Goal: Task Accomplishment & Management: Manage account settings

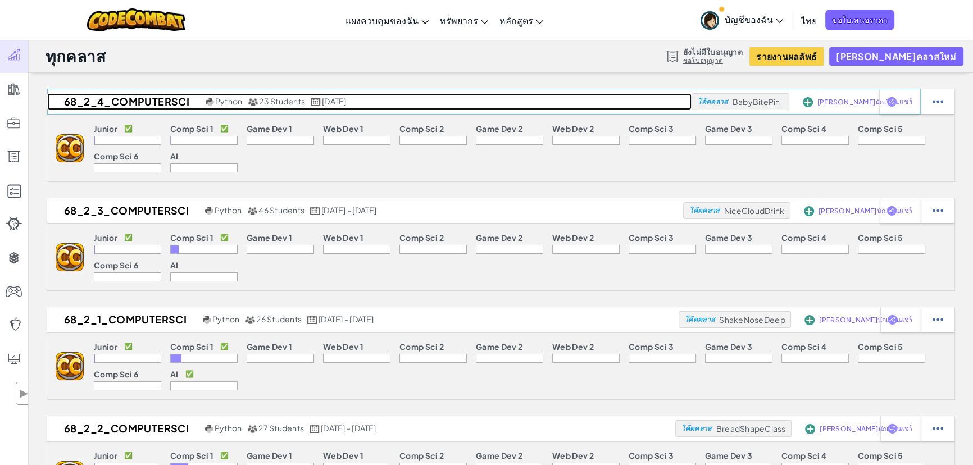
click at [141, 103] on h2 "68_2_4_ComputerSci" at bounding box center [125, 101] width 156 height 17
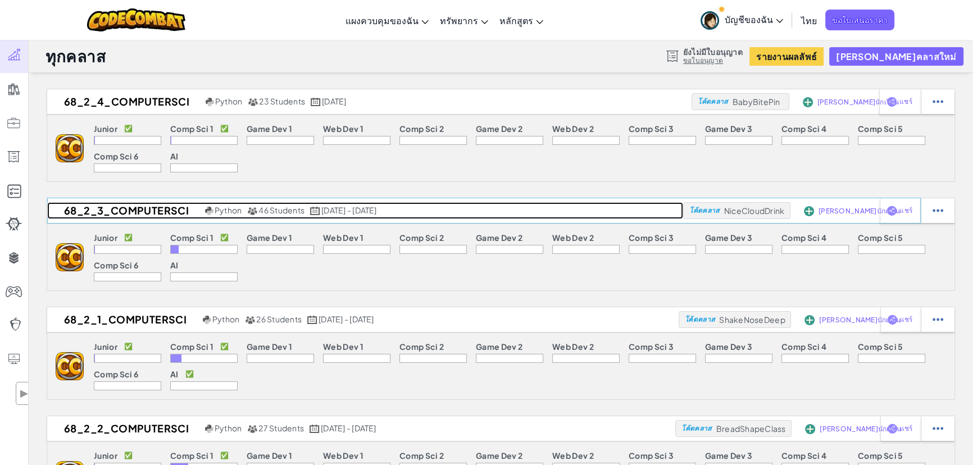
click at [136, 213] on h2 "68_2_3_ComputerSci" at bounding box center [124, 210] width 155 height 17
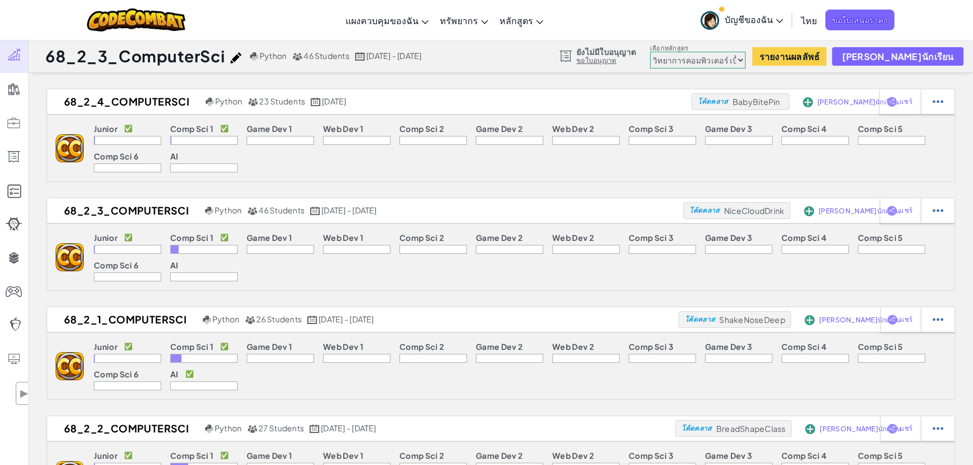
drag, startPoint x: 92, startPoint y: 128, endPoint x: 118, endPoint y: 127, distance: 26.4
click at [118, 127] on div "Junior ✅ Comp Sci 1 ✅ Game Dev 1 Web Dev 1 Comp Sci 2 Game Dev 2 Web Dev 2 Comp…" at bounding box center [519, 148] width 870 height 66
drag, startPoint x: 168, startPoint y: 129, endPoint x: 213, endPoint y: 128, distance: 44.4
click at [213, 128] on div "Junior ✅ Comp Sci 1 ✅ Game Dev 1 Web Dev 1 Comp Sci 2 Game Dev 2 Web Dev 2 Comp…" at bounding box center [519, 148] width 870 height 66
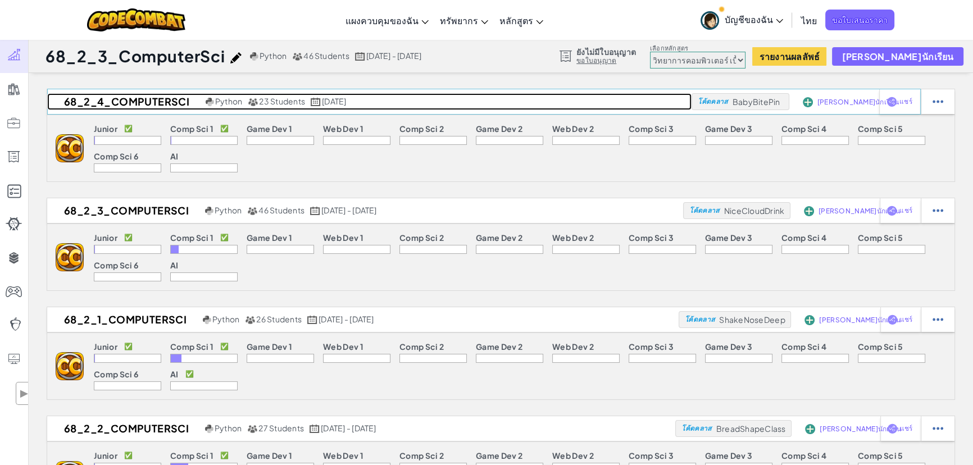
click at [124, 101] on h2 "68_2_4_ComputerSci" at bounding box center [125, 101] width 156 height 17
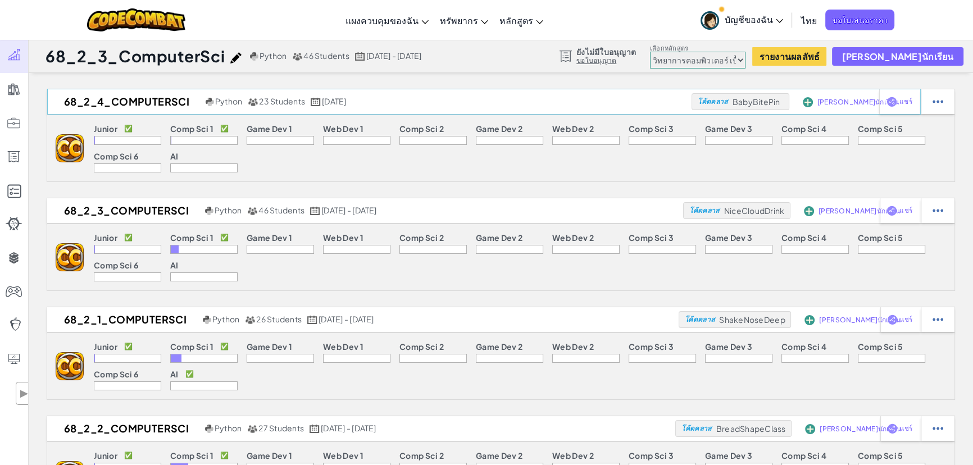
select select "65f32b6c87c07dbeb5ba1936"
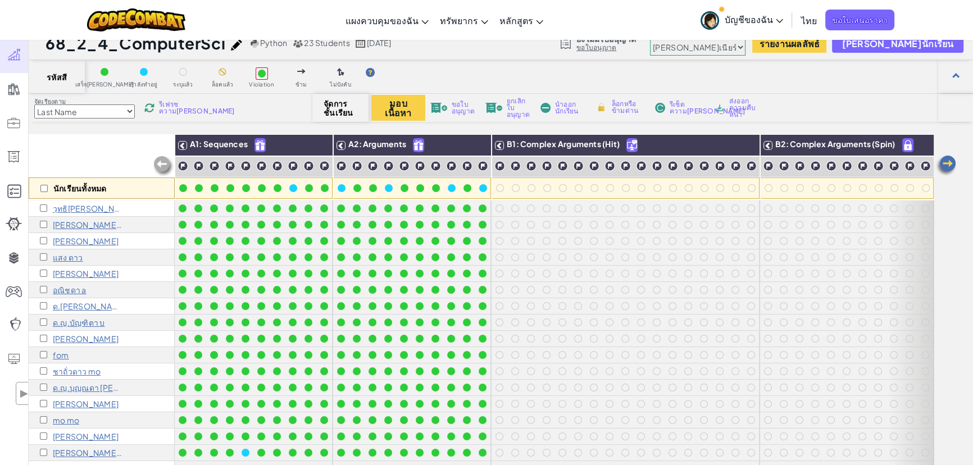
scroll to position [51, 0]
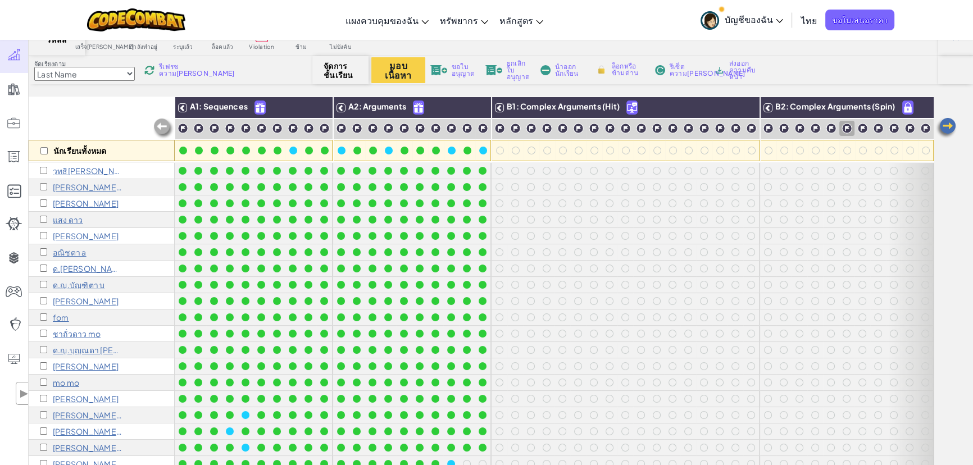
click at [481, 19] on icon at bounding box center [779, 21] width 7 height 4
click at [481, 20] on span "บัญชีของฉัน" at bounding box center [753, 19] width 58 height 12
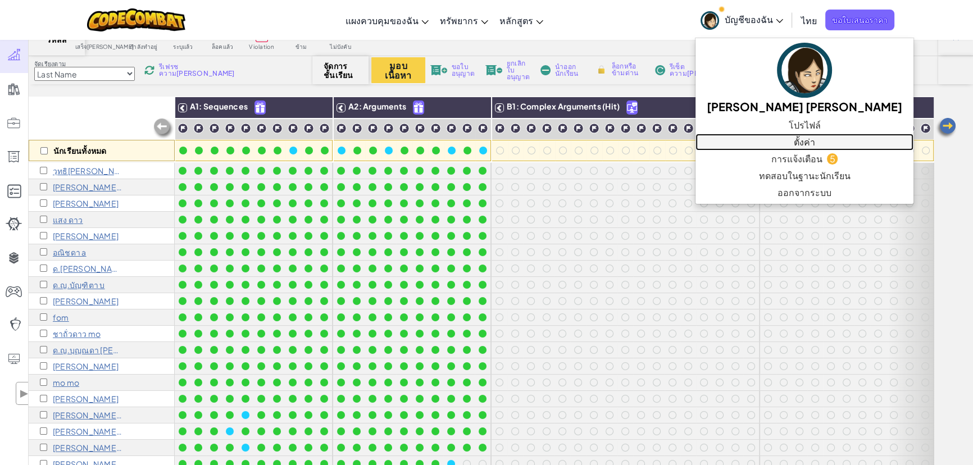
click at [481, 139] on link "ตั้งค่า" at bounding box center [804, 142] width 218 height 17
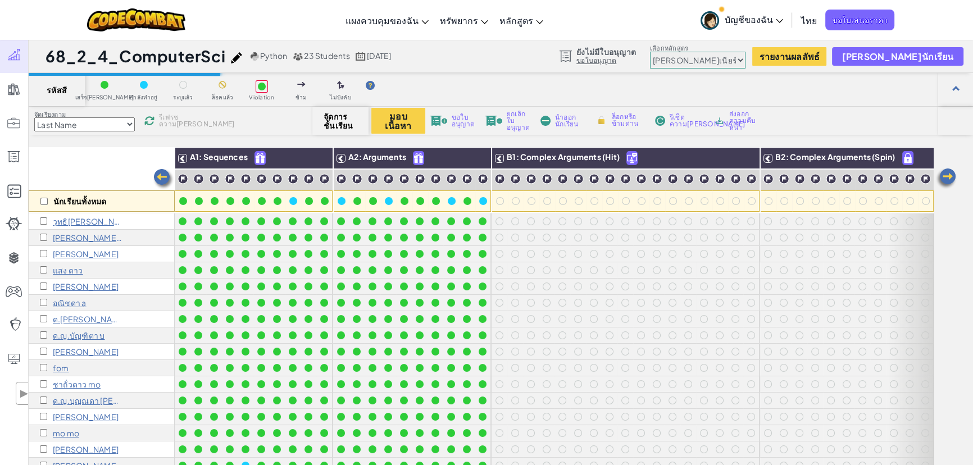
click at [481, 60] on select "จูเนียร์ วิทยาการคอมพิวเตอร์ เบื้องต้น การพัฒนาเกม 1 การพัฒนาเว็บไซต์ ตอนที่ 1 …" at bounding box center [697, 60] width 95 height 17
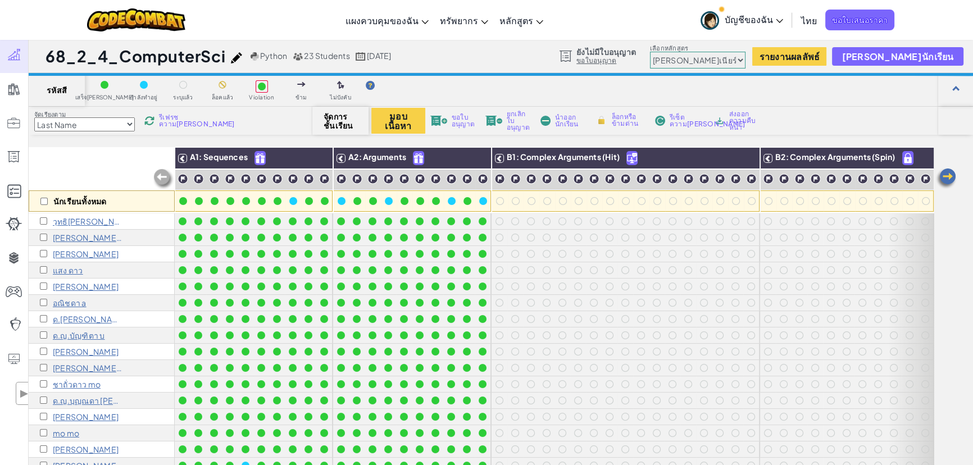
select select "560f1a9f22961295f9427742"
click at [481, 52] on select "จูเนียร์ วิทยาการคอมพิวเตอร์ เบื้องต้น การพัฒนาเกม 1 การพัฒนาเว็บไซต์ ตอนที่ 1 …" at bounding box center [697, 60] width 95 height 17
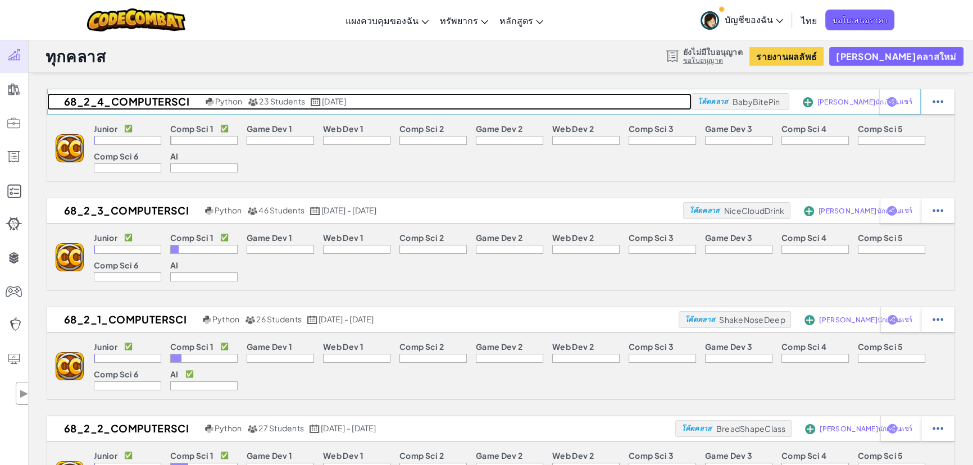
click at [126, 103] on h2 "68_2_4_ComputerSci" at bounding box center [125, 101] width 156 height 17
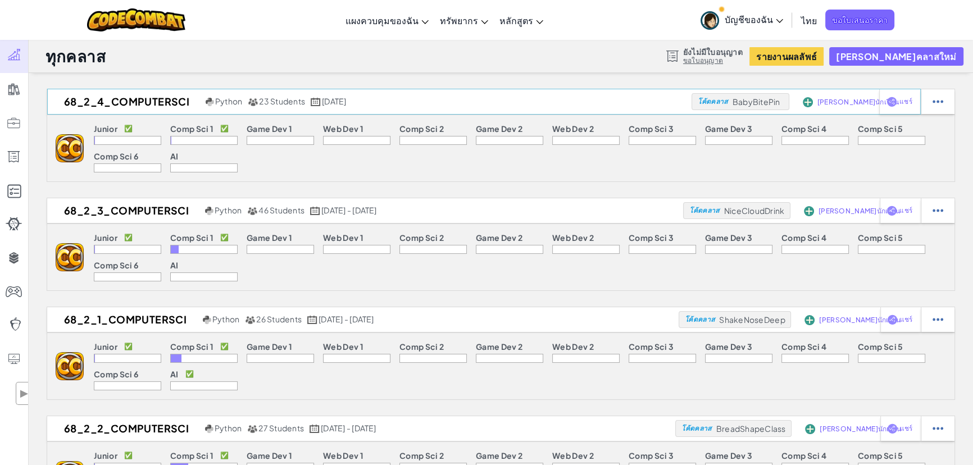
select select "560f1a9f22961295f9427742"
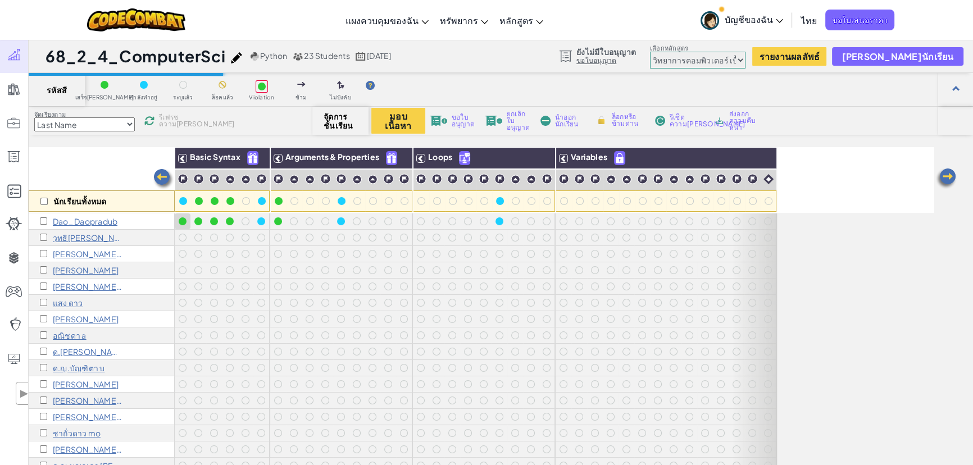
click at [481, 58] on select "จูเนียร์ วิทยาการคอมพิวเตอร์ เบื้องต้น การพัฒนาเกม 1 การพัฒนาเว็บไซต์ ตอนที่ 1 …" at bounding box center [697, 60] width 95 height 17
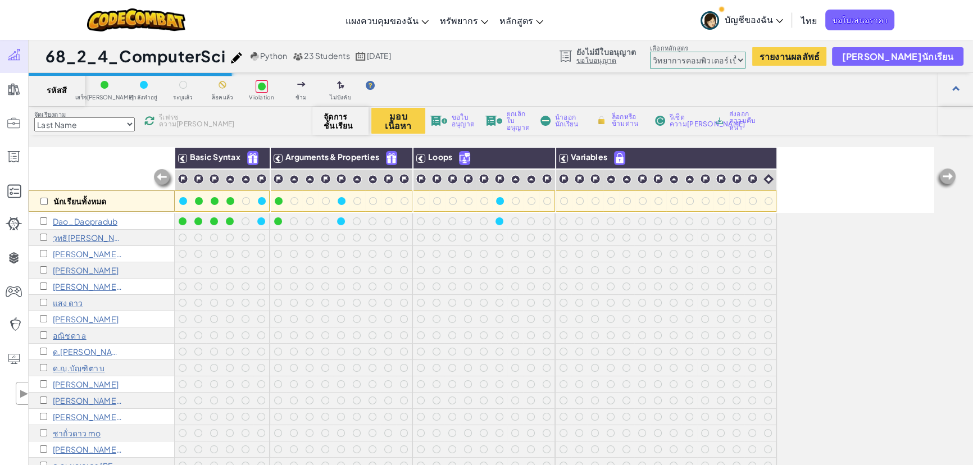
drag, startPoint x: 181, startPoint y: 222, endPoint x: 107, endPoint y: 220, distance: 74.7
click at [181, 222] on div at bounding box center [183, 221] width 8 height 8
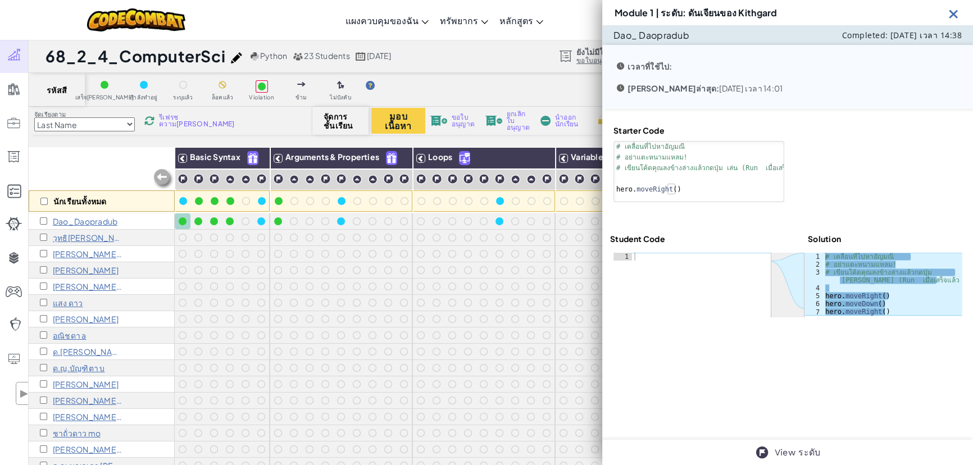
click at [107, 220] on p "Dao_ Daopradub" at bounding box center [85, 221] width 65 height 9
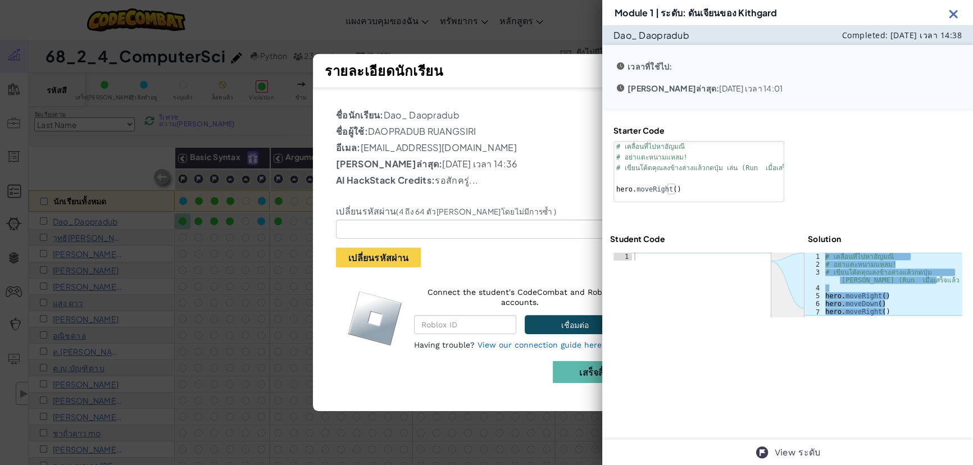
click at [481, 67] on div "รายละเอียดนักเรียน" at bounding box center [486, 71] width 323 height 22
click at [481, 12] on img at bounding box center [953, 14] width 14 height 14
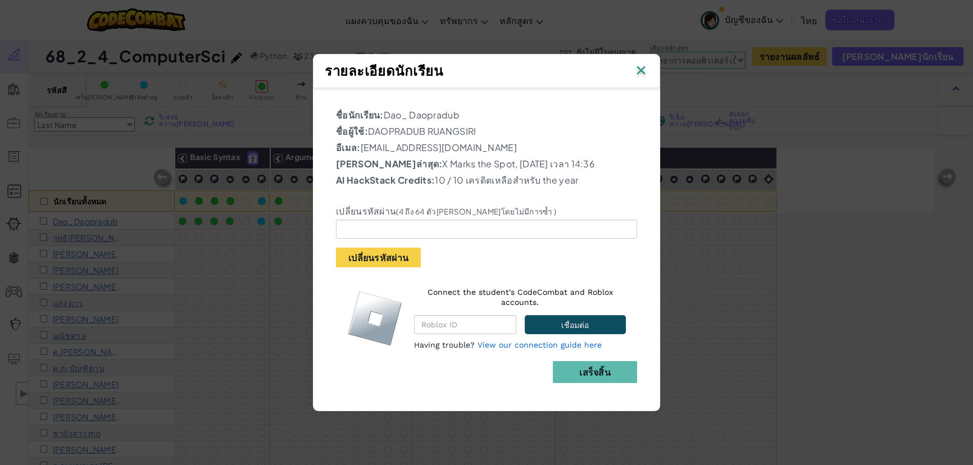
click at [481, 72] on img at bounding box center [640, 71] width 15 height 17
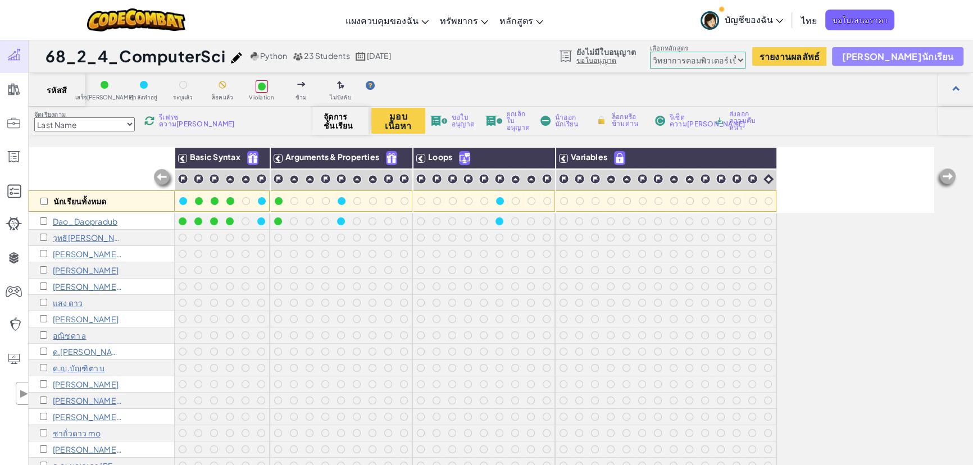
click at [481, 58] on span "[PERSON_NAME]นักเรียน" at bounding box center [897, 57] width 112 height 10
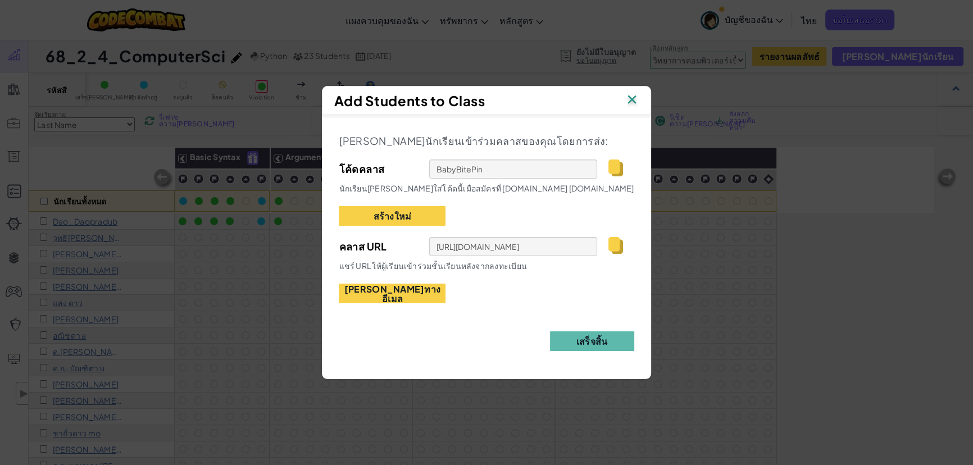
click at [481, 247] on img at bounding box center [615, 245] width 14 height 17
click at [481, 101] on img at bounding box center [631, 100] width 15 height 17
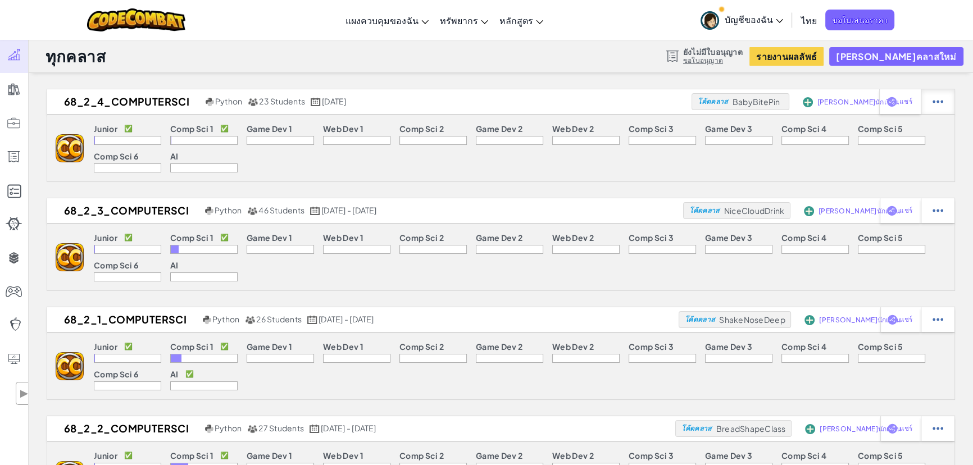
click at [481, 101] on img at bounding box center [937, 102] width 11 height 10
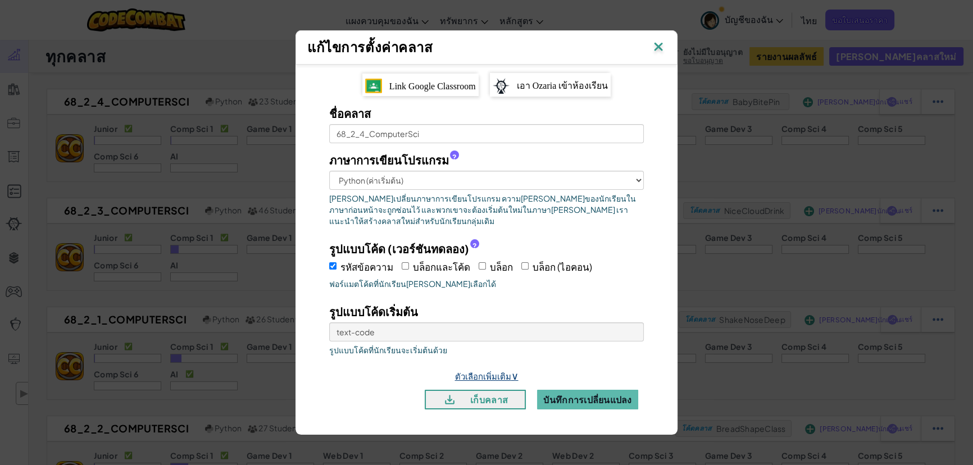
click at [481, 371] on link "ตัวเลือกเพิ่มเติม ∨" at bounding box center [486, 376] width 63 height 11
select select
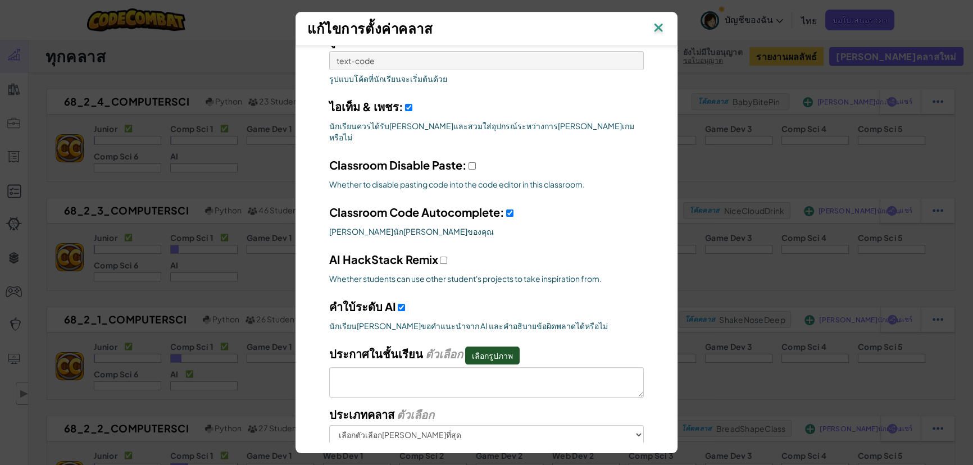
scroll to position [255, 0]
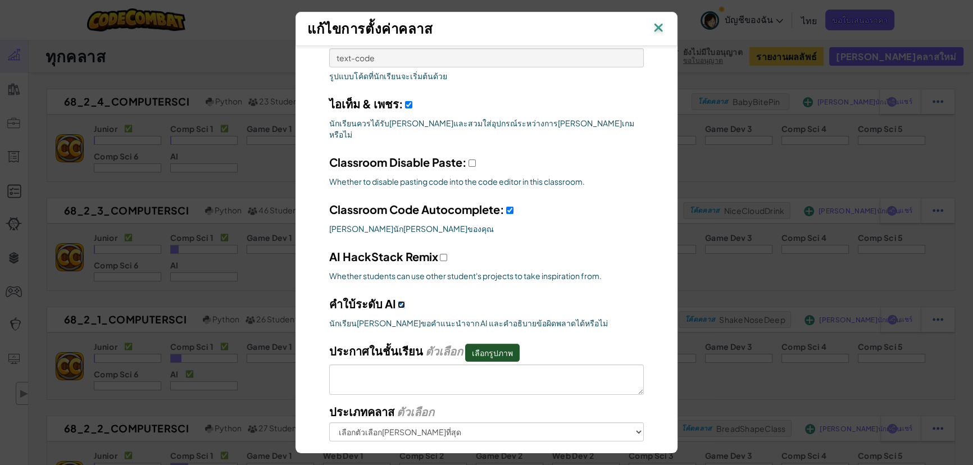
click at [398, 301] on input "AI HackStack Remix" at bounding box center [401, 304] width 7 height 7
checkbox input "false"
select select
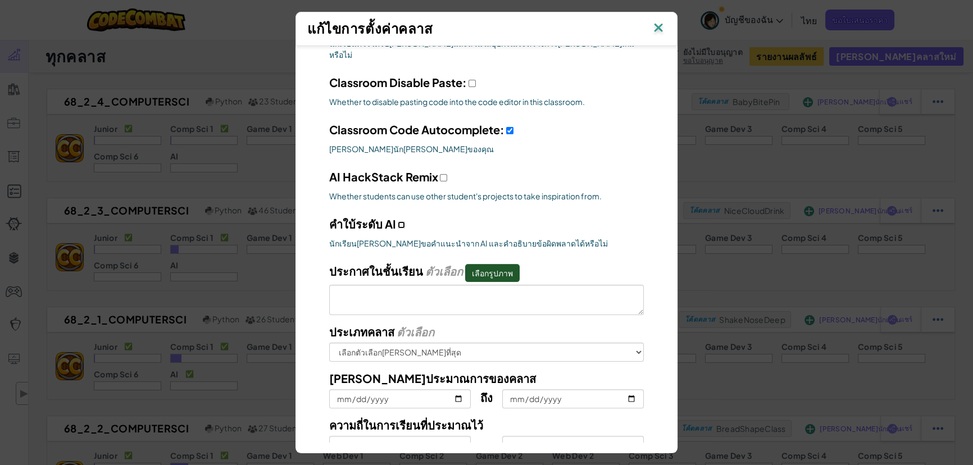
scroll to position [399, 0]
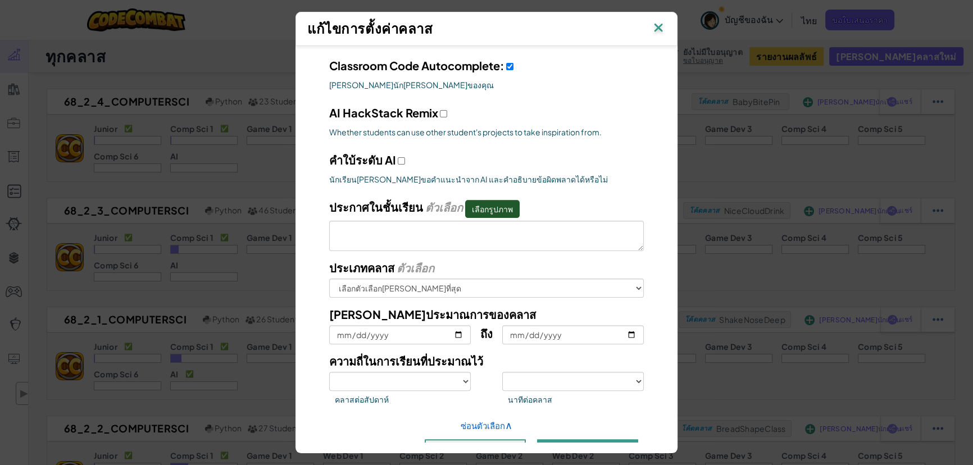
click at [481, 439] on button "บันทึกการเปลี่ยนแปลง" at bounding box center [587, 449] width 101 height 20
select select
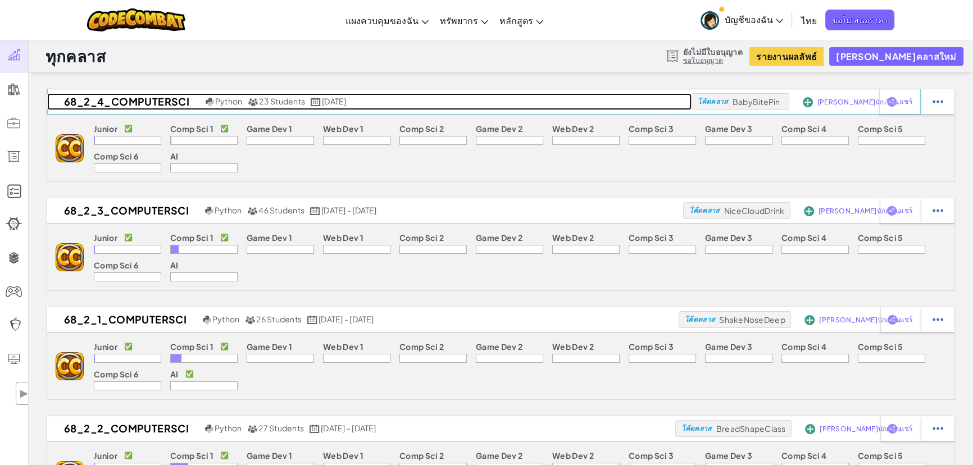
click at [144, 106] on h2 "68_2_4_ComputerSci" at bounding box center [125, 101] width 156 height 17
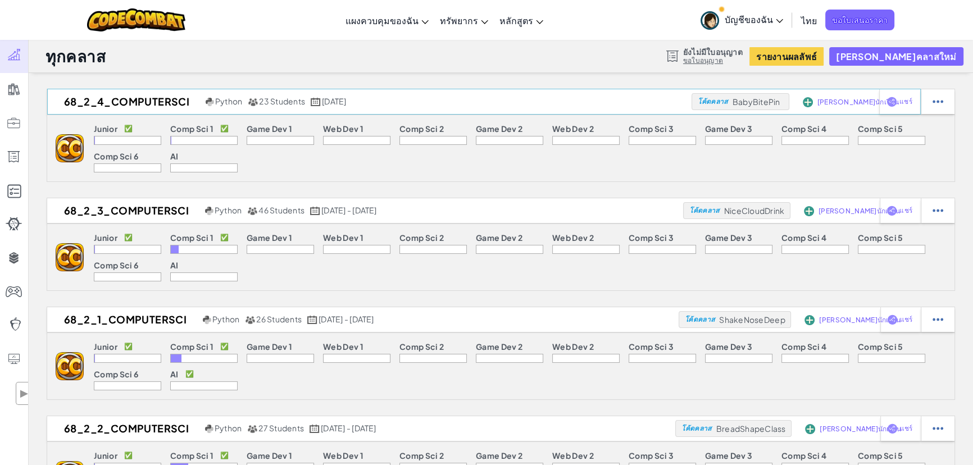
select select "560f1a9f22961295f9427742"
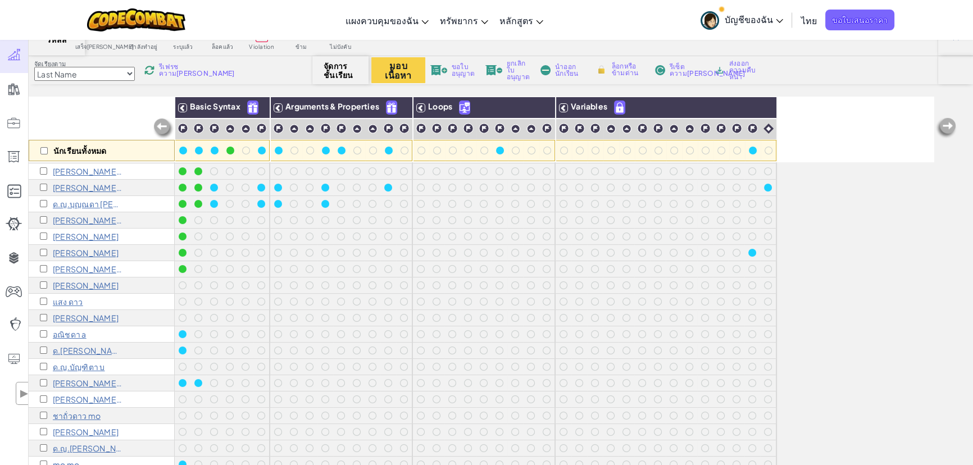
scroll to position [102, 0]
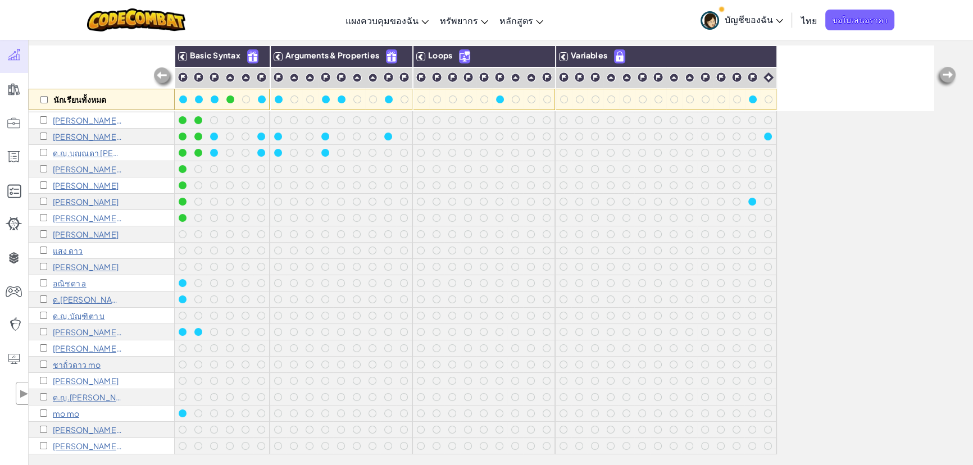
click at [66, 409] on p "mo mo" at bounding box center [66, 413] width 26 height 9
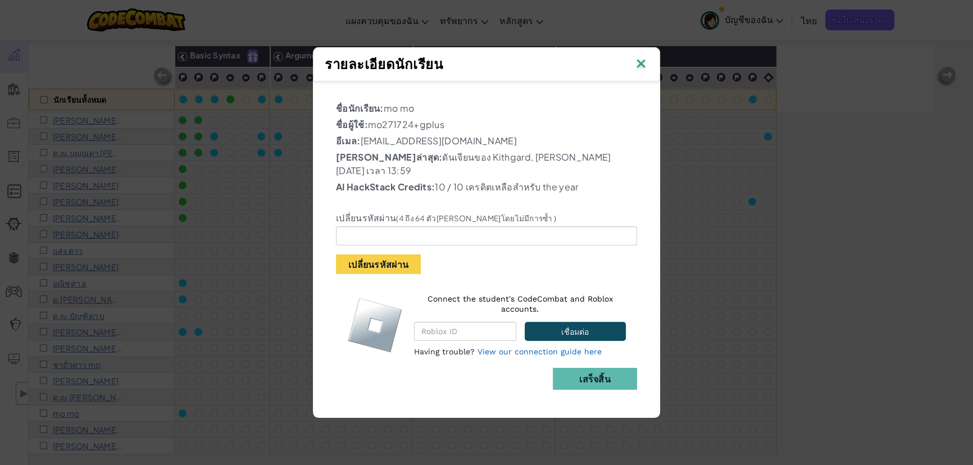
click at [371, 129] on p "ชื่อผู้ใช้: mo271724+gplus" at bounding box center [486, 124] width 301 height 13
drag, startPoint x: 372, startPoint y: 129, endPoint x: 469, endPoint y: 125, distance: 96.7
click at [469, 125] on p "ชื่อผู้ใช้: mo271724+gplus" at bounding box center [486, 124] width 301 height 13
drag, startPoint x: 439, startPoint y: 131, endPoint x: 408, endPoint y: 130, distance: 30.9
click at [439, 131] on p "ชื่อผู้ใช้: mo271724+gplus" at bounding box center [486, 124] width 301 height 13
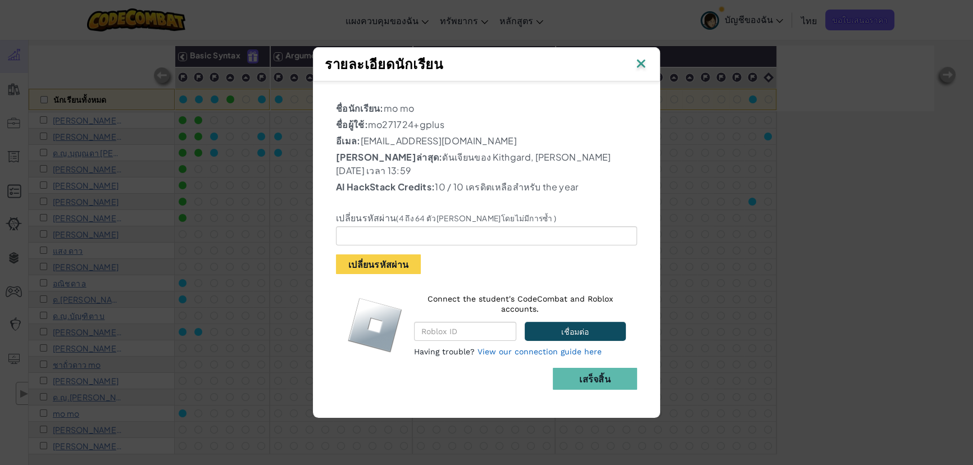
click at [373, 130] on p "ชื่อผู้ใช้: mo271724+gplus" at bounding box center [486, 124] width 301 height 13
click at [368, 129] on b "ชื่อผู้ใช้:" at bounding box center [352, 124] width 32 height 12
drag, startPoint x: 372, startPoint y: 128, endPoint x: 414, endPoint y: 124, distance: 41.7
click at [414, 124] on p "ชื่อผู้ใช้: mo271724+gplus" at bounding box center [486, 124] width 301 height 13
copy p "mo271724"
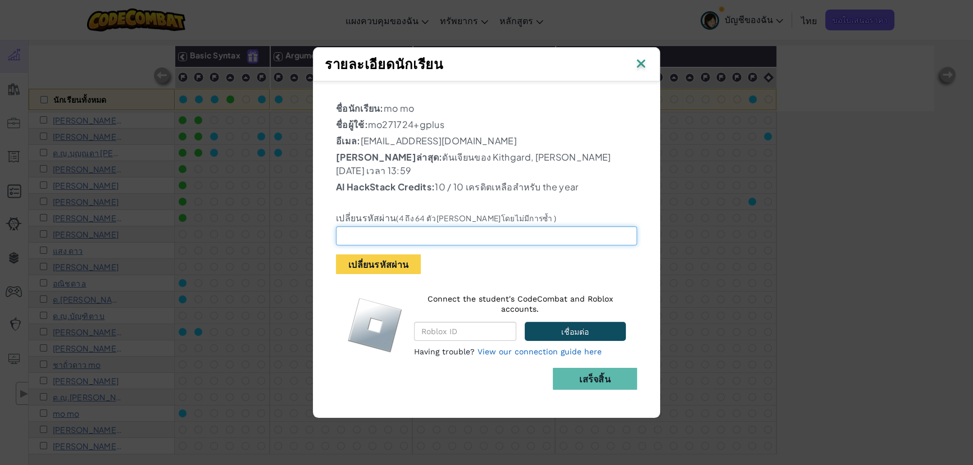
click at [400, 226] on input "text" at bounding box center [486, 235] width 301 height 19
paste input "mo271724"
type input "mo271724"
drag, startPoint x: 371, startPoint y: 127, endPoint x: 455, endPoint y: 123, distance: 83.8
click at [455, 123] on p "ชื่อผู้ใช้: mo271724+gplus" at bounding box center [486, 124] width 301 height 13
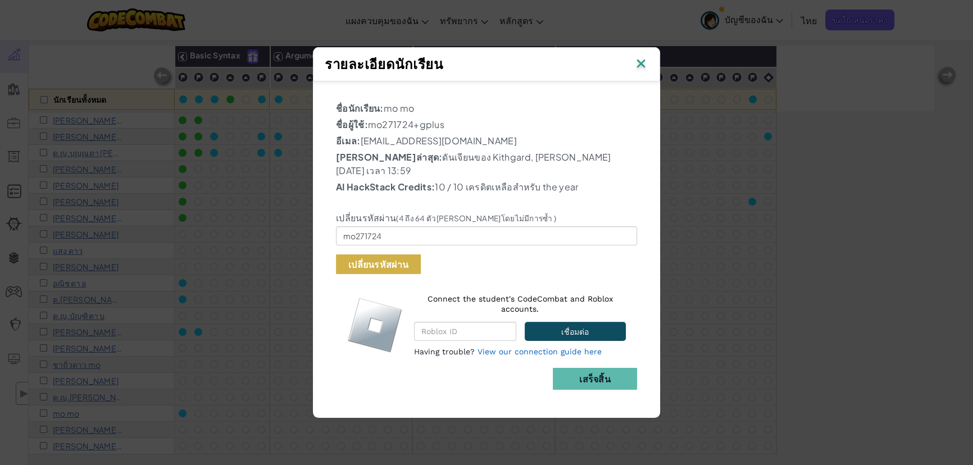
click at [405, 256] on button "เปลี่ยนรหัสผ่าน" at bounding box center [378, 264] width 85 height 20
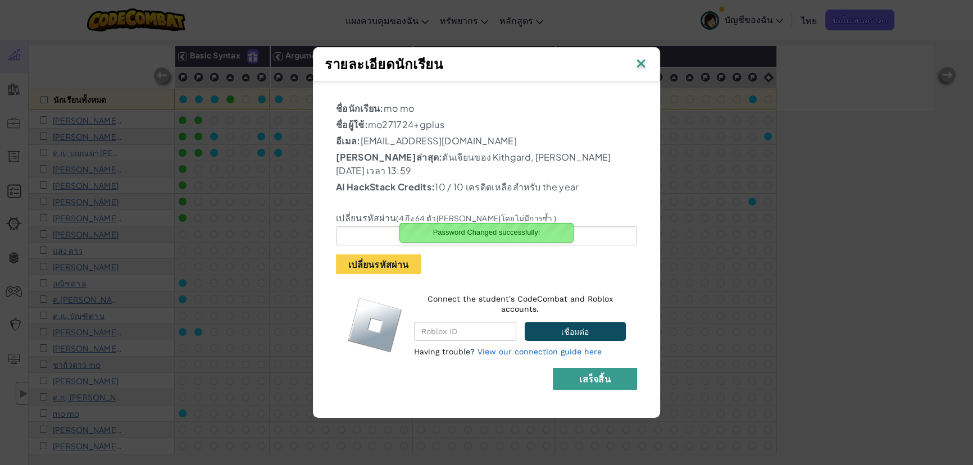
click at [481, 373] on b "เสร็จสิ้น" at bounding box center [594, 379] width 31 height 12
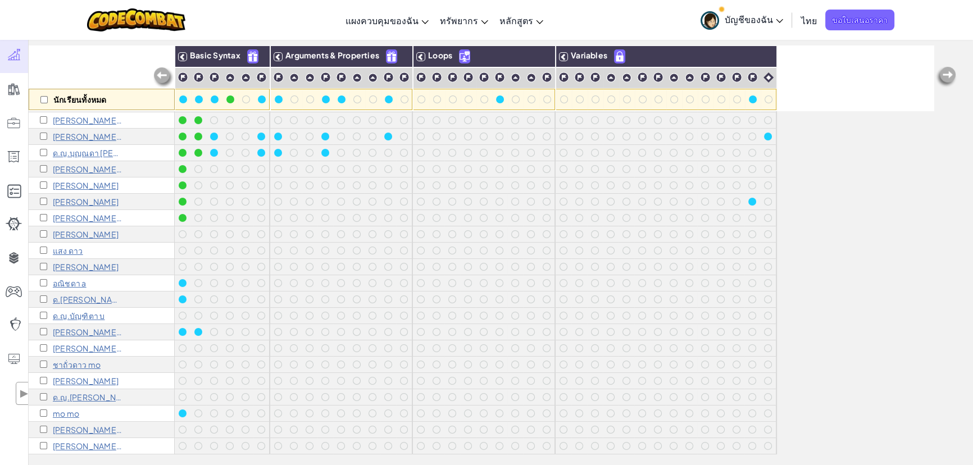
click at [90, 393] on p "ด.ญ.[PERSON_NAME] ก" at bounding box center [88, 397] width 70 height 9
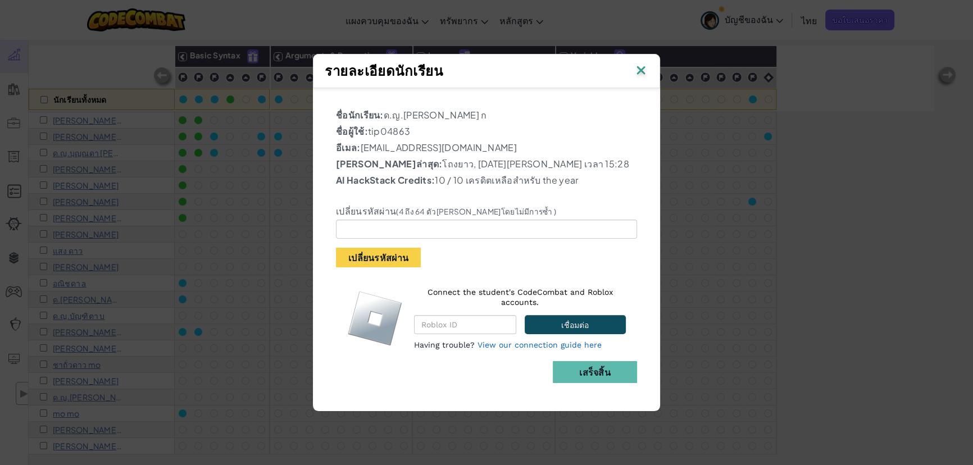
drag, startPoint x: 371, startPoint y: 127, endPoint x: 418, endPoint y: 129, distance: 47.2
click at [418, 129] on p "ชื่อผู้ใช้: tip04863" at bounding box center [486, 131] width 301 height 13
copy p "tip04863"
click at [393, 224] on input "text" at bounding box center [486, 229] width 301 height 19
paste input "tip04863"
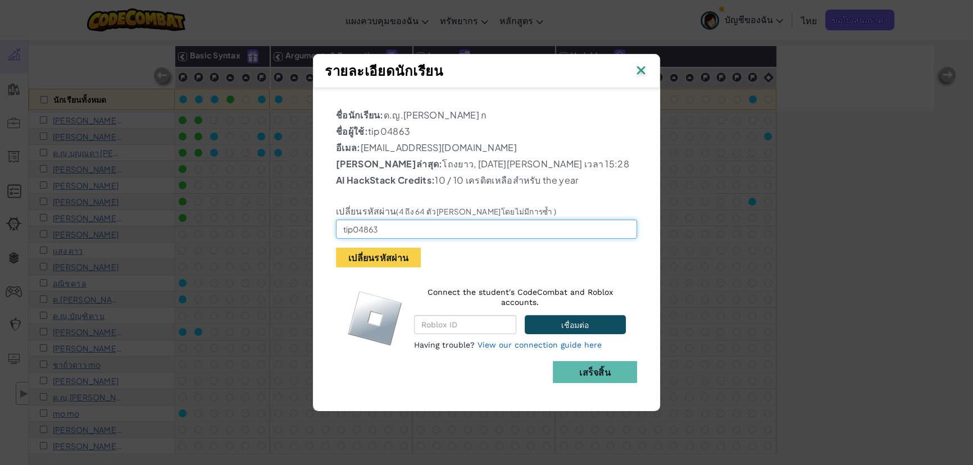
click at [345, 226] on input "tip04863" at bounding box center [486, 229] width 301 height 19
drag, startPoint x: 343, startPoint y: 228, endPoint x: 348, endPoint y: 208, distance: 20.7
click at [341, 211] on div "เปลี่ยนรหัสผ่าน (4 ถึง 64 ตัวอักษรโดยไม่มีการซ้ำ ) tip04863 เปลี่ยนรหัสผ่าน" at bounding box center [486, 228] width 318 height 77
type input "T04863"
drag, startPoint x: 370, startPoint y: 129, endPoint x: 428, endPoint y: 126, distance: 57.9
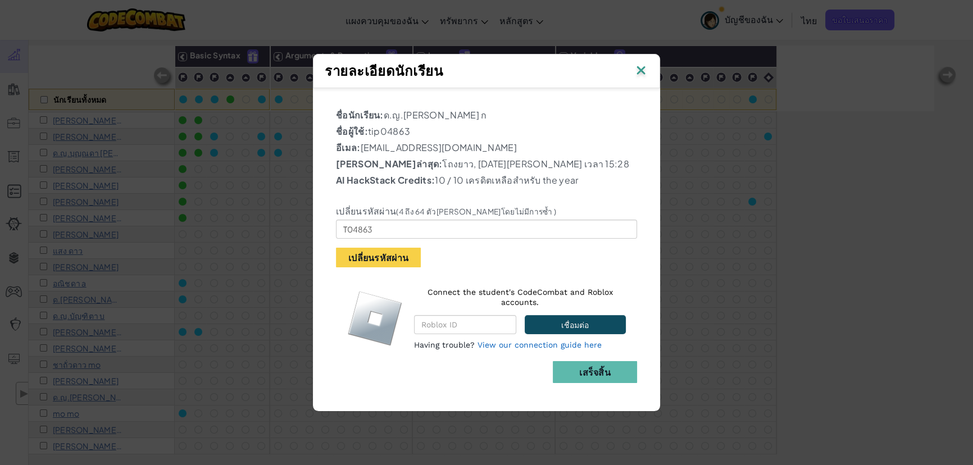
click at [428, 126] on p "ชื่อผู้ใช้: tip04863" at bounding box center [486, 131] width 301 height 13
click at [399, 263] on button "เปลี่ยนรหัสผ่าน" at bounding box center [378, 258] width 85 height 20
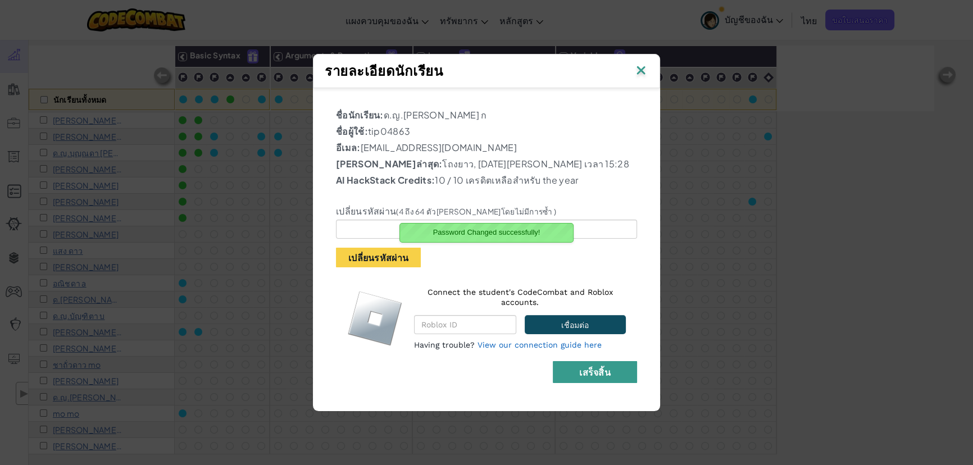
click at [481, 370] on b "เสร็จสิ้น" at bounding box center [594, 372] width 31 height 12
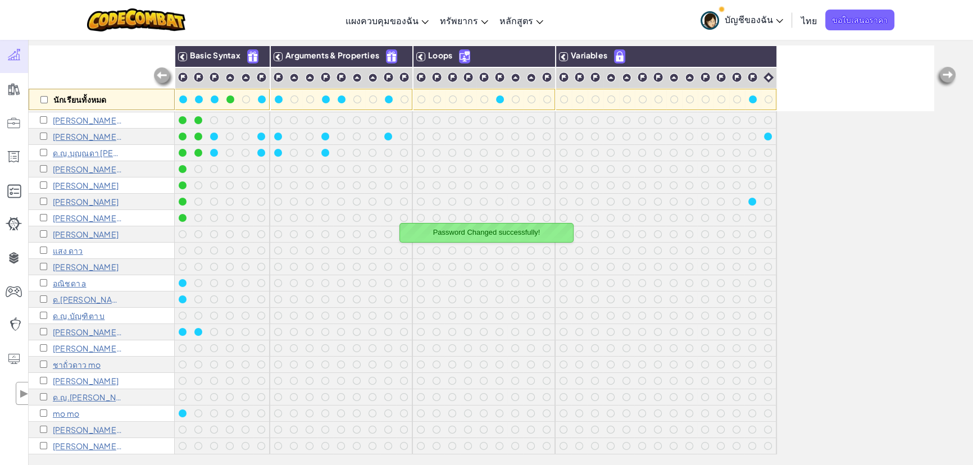
click at [73, 246] on p "แสง ดาว" at bounding box center [68, 250] width 30 height 9
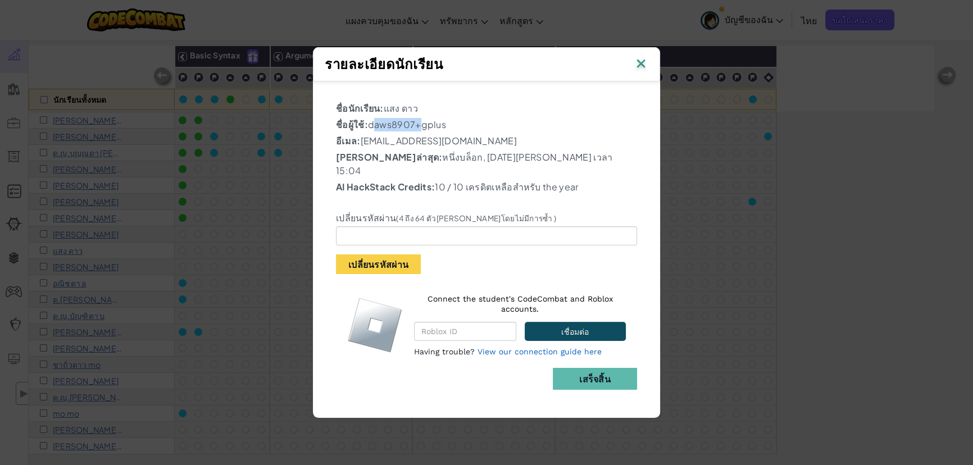
drag, startPoint x: 371, startPoint y: 130, endPoint x: 417, endPoint y: 125, distance: 46.3
click at [417, 125] on p "ชื่อผู้ใช้: daws8907+gplus" at bounding box center [486, 124] width 301 height 13
copy p "daws8907"
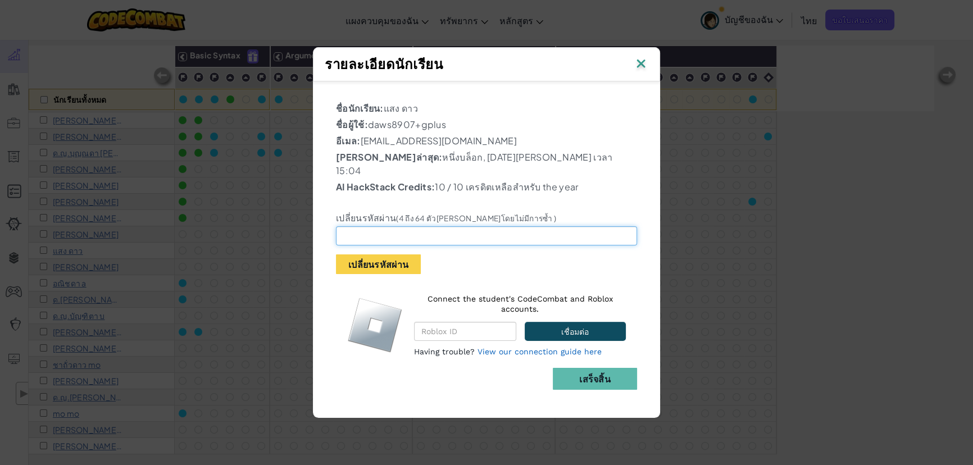
click at [399, 226] on input "text" at bounding box center [486, 235] width 301 height 19
paste input "daws8907"
drag, startPoint x: 346, startPoint y: 227, endPoint x: 338, endPoint y: 227, distance: 8.4
click at [338, 227] on input "daws8907" at bounding box center [486, 235] width 301 height 19
type input "Daws8907"
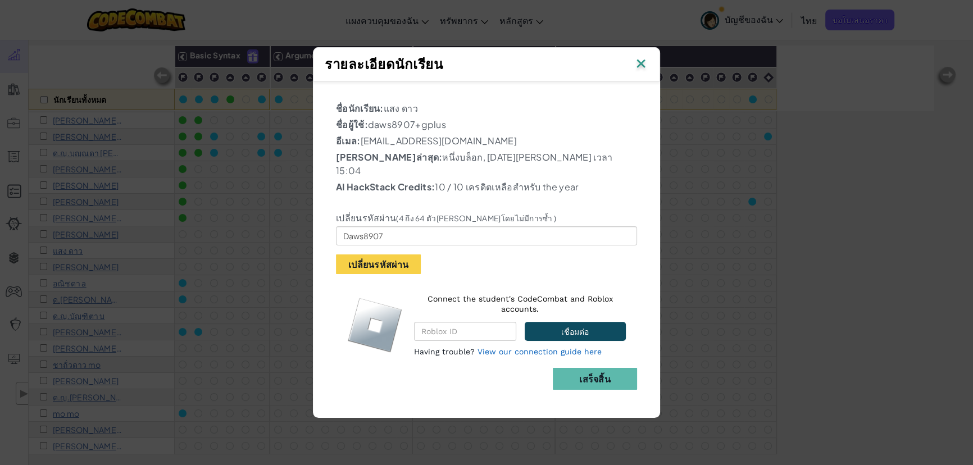
drag, startPoint x: 373, startPoint y: 133, endPoint x: 463, endPoint y: 128, distance: 90.0
click at [463, 128] on p "ชื่อผู้ใช้: daws8907+gplus" at bounding box center [486, 124] width 301 height 13
click at [414, 257] on button "เปลี่ยนรหัสผ่าน" at bounding box center [378, 264] width 85 height 20
click at [390, 257] on button "เปลี่ยนรหัสผ่าน" at bounding box center [378, 264] width 85 height 20
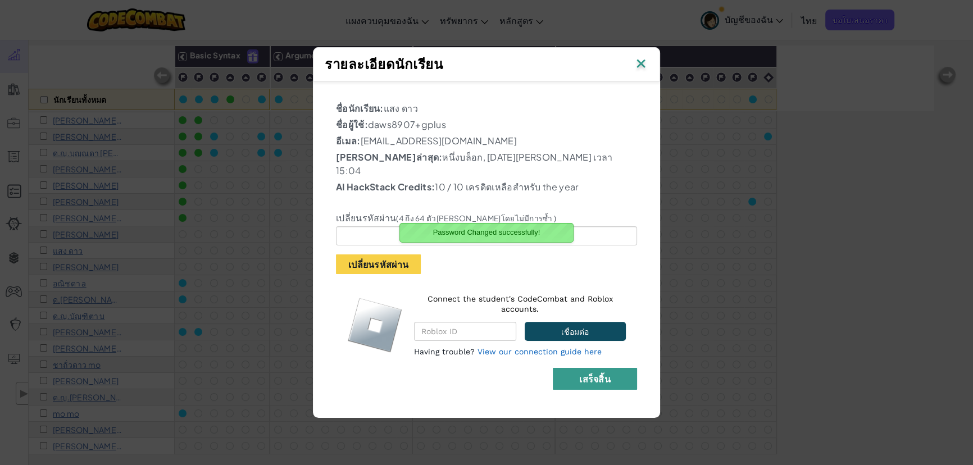
click at [481, 373] on b "เสร็จสิ้น" at bounding box center [594, 379] width 31 height 12
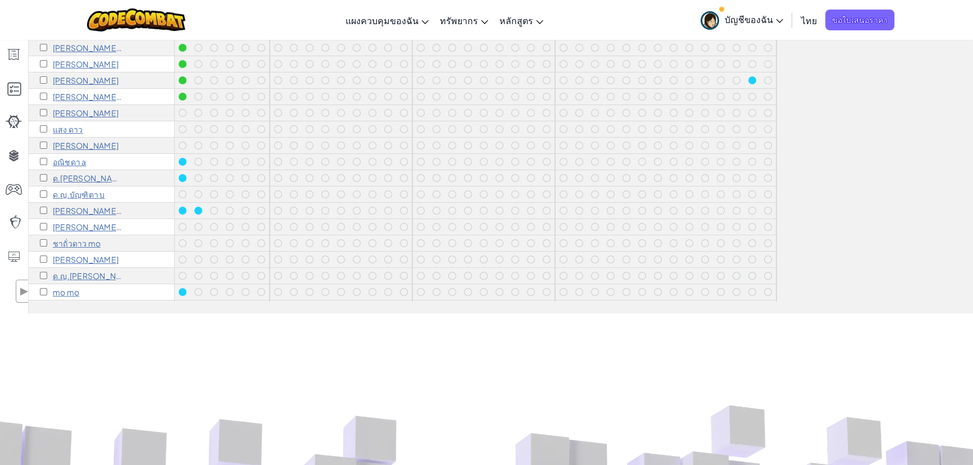
scroll to position [0, 0]
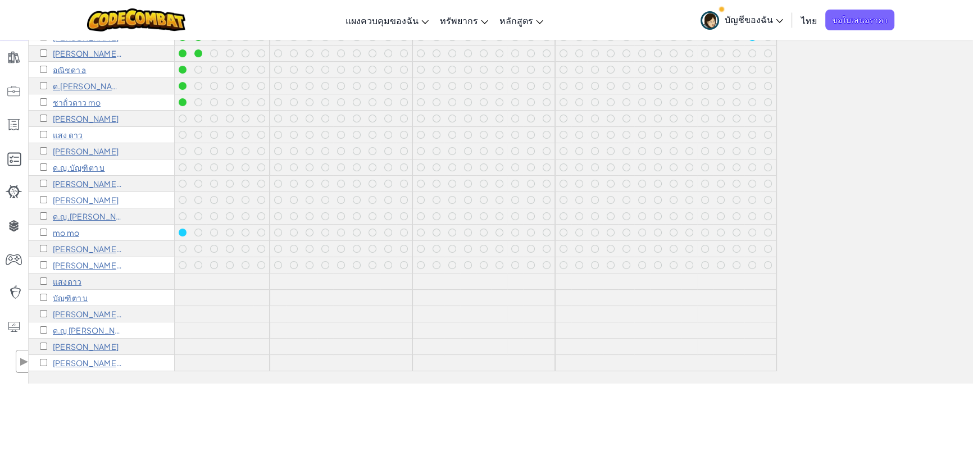
scroll to position [204, 0]
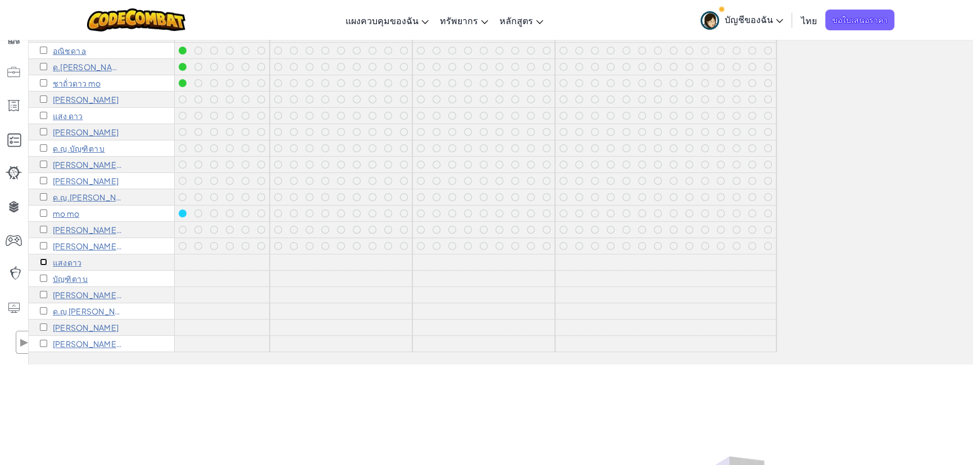
click at [43, 258] on input "checkbox" at bounding box center [43, 261] width 7 height 7
checkbox input "true"
click at [43, 275] on input "checkbox" at bounding box center [43, 278] width 7 height 7
checkbox input "true"
click at [42, 291] on input "checkbox" at bounding box center [43, 294] width 7 height 7
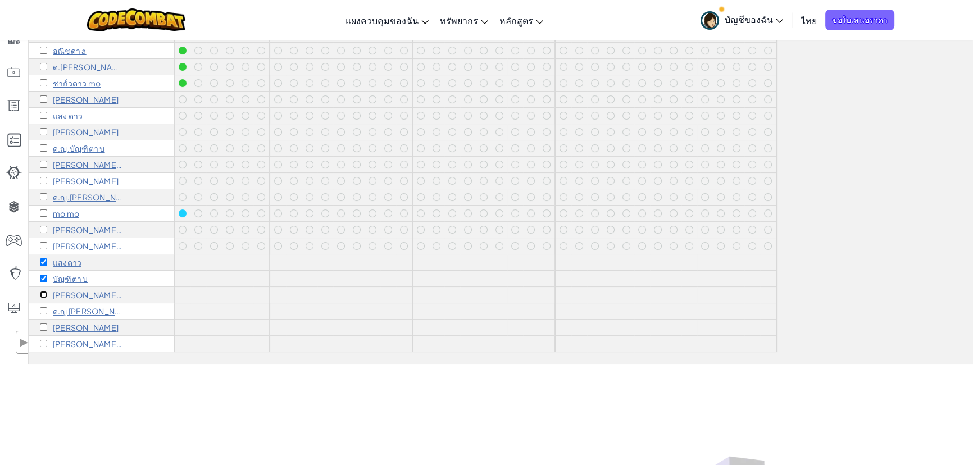
checkbox input "true"
click at [43, 307] on input "checkbox" at bounding box center [43, 310] width 7 height 7
checkbox input "true"
drag, startPoint x: 44, startPoint y: 317, endPoint x: 43, endPoint y: 330, distance: 13.0
click at [43, 323] on input "checkbox" at bounding box center [43, 326] width 7 height 7
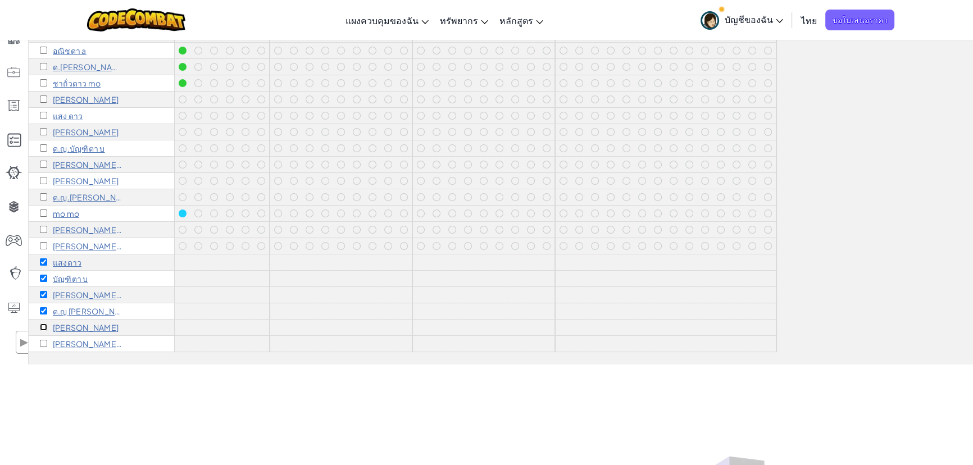
checkbox input "true"
click at [43, 340] on input "checkbox" at bounding box center [43, 343] width 7 height 7
checkbox input "true"
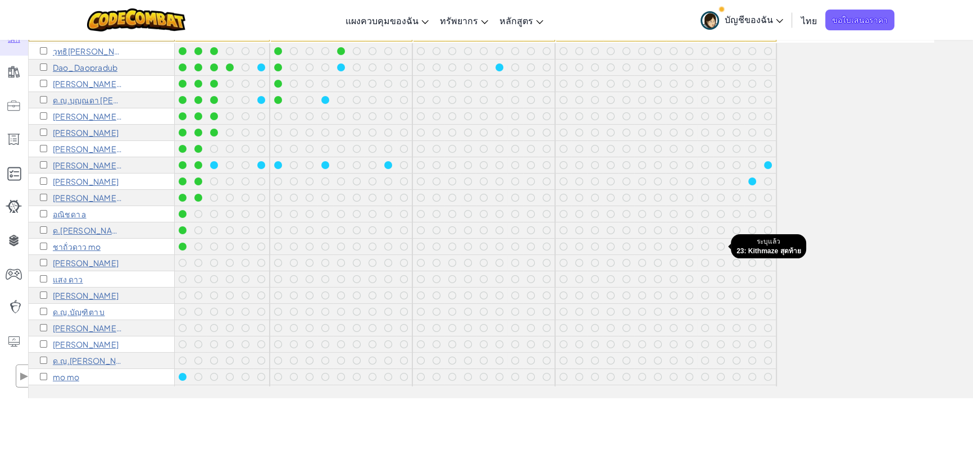
scroll to position [0, 0]
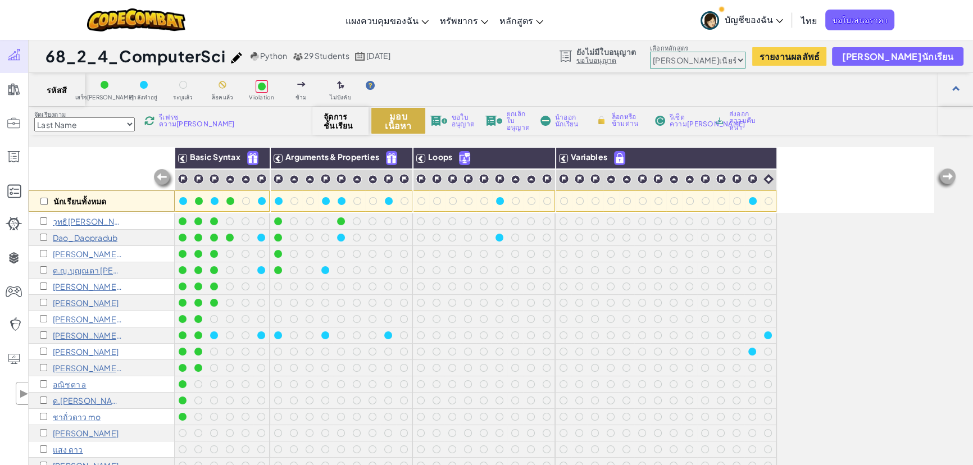
click at [394, 124] on button "มอบเนื้อหา" at bounding box center [398, 121] width 54 height 26
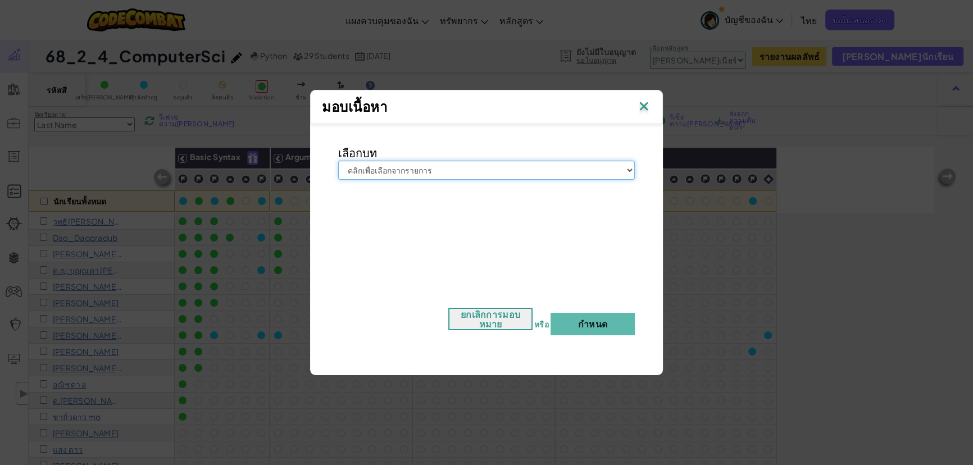
drag, startPoint x: 445, startPoint y: 165, endPoint x: 442, endPoint y: 171, distance: 7.5
click at [445, 165] on select "คลิกเพื่อเลือกจากรายการ จูเนียร์ วิทยาการคอมพิวเตอร์ เบื้องต้น การพัฒนาเกม 1 กา…" at bounding box center [486, 170] width 297 height 19
select select "Introduction to Computer Science"
click at [338, 161] on select "คลิกเพื่อเลือกจากรายการ จูเนียร์ วิทยาการคอมพิวเตอร์ เบื้องต้น การพัฒนาเกม 1 กา…" at bounding box center [486, 170] width 297 height 19
click at [586, 322] on button "กำหนด" at bounding box center [592, 324] width 84 height 22
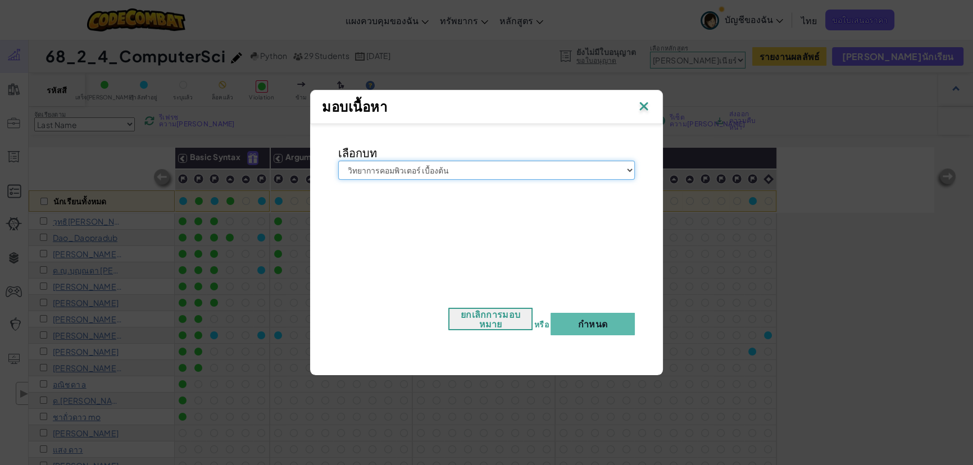
click at [542, 171] on select "คลิกเพื่อเลือกจากรายการ จูเนียร์ วิทยาการคอมพิวเตอร์ เบื้องต้น การพัฒนาเกม 1 กา…" at bounding box center [486, 170] width 297 height 19
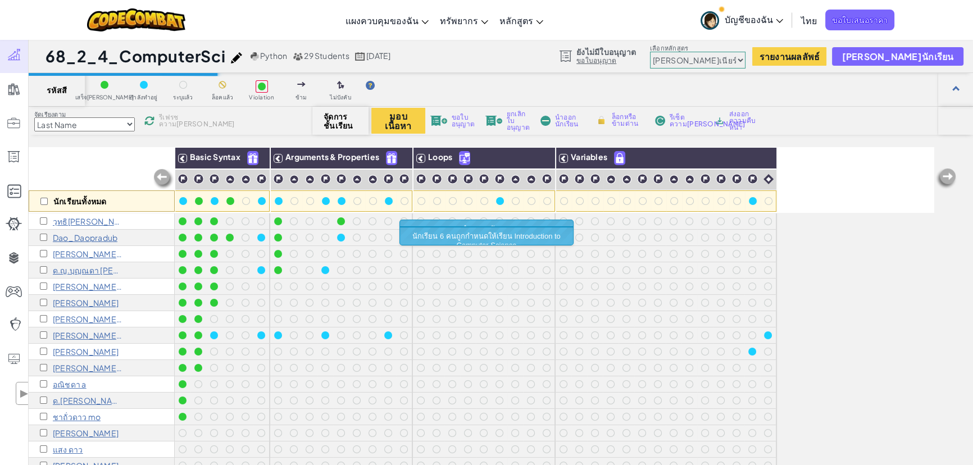
click at [338, 161] on select "คลิกเพื่อเลือกจากรายการ จูเนียร์ วิทยาการคอมพิวเตอร์ เบื้องต้น การพัฒนาเกม 1 กา…" at bounding box center [486, 170] width 297 height 19
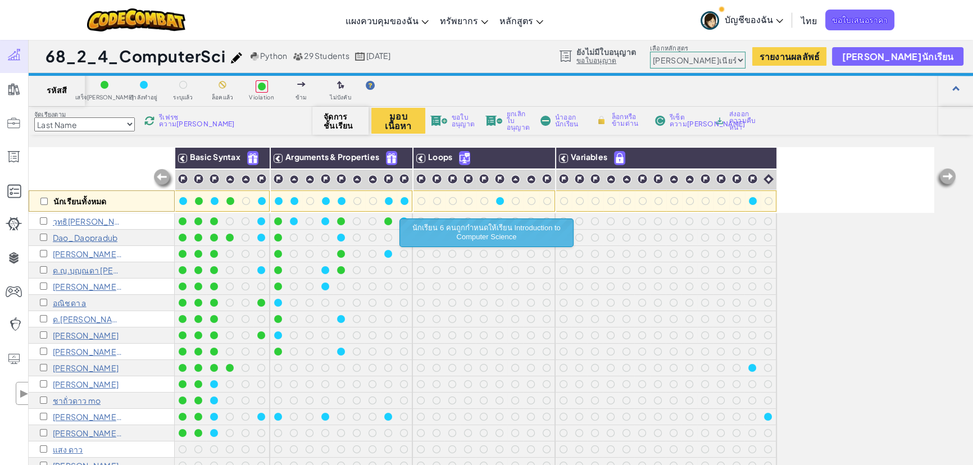
scroll to position [136, 0]
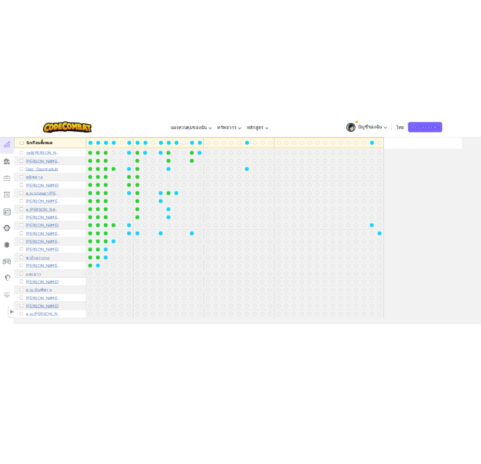
scroll to position [111, 0]
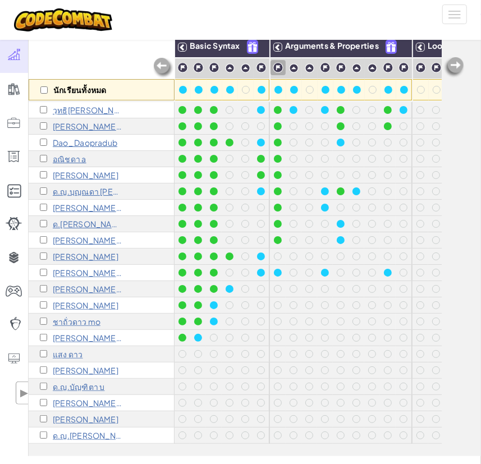
click at [300, 8] on div "สลับการนำทาง" at bounding box center [241, 20] width 470 height 40
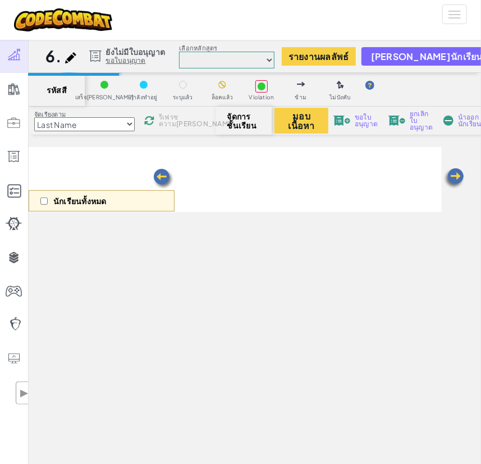
scroll to position [111, 0]
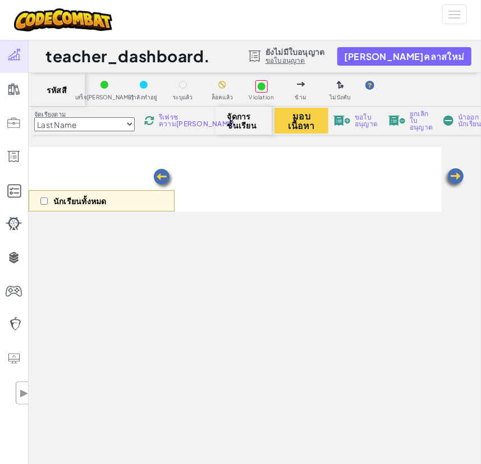
scroll to position [111, 0]
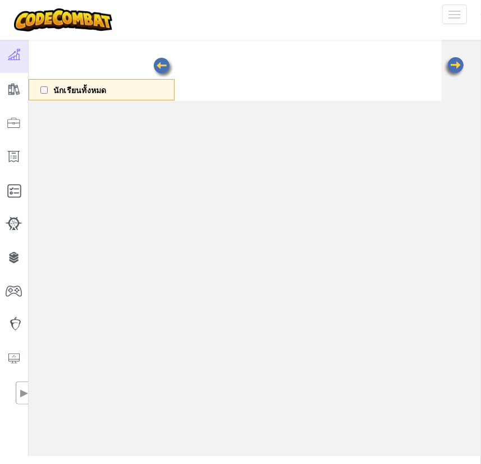
select select "560f1a9f22961295f9427742"
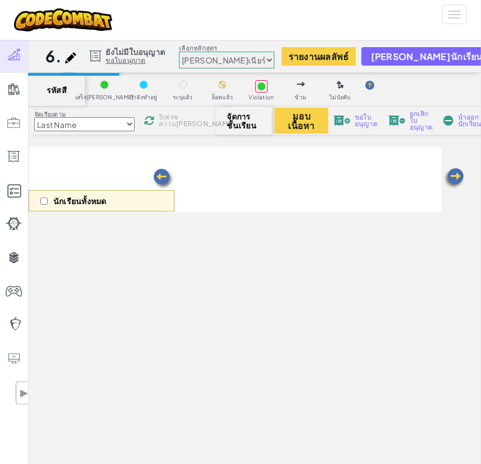
scroll to position [111, 0]
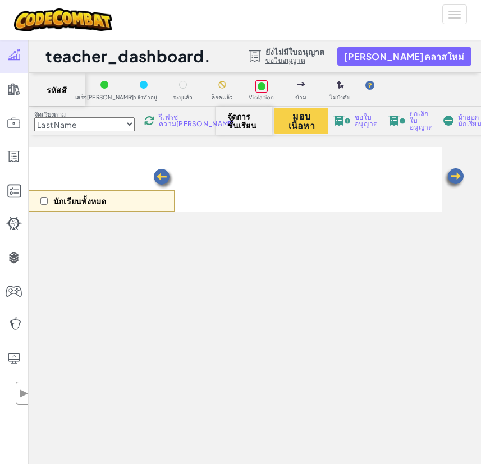
scroll to position [111, 0]
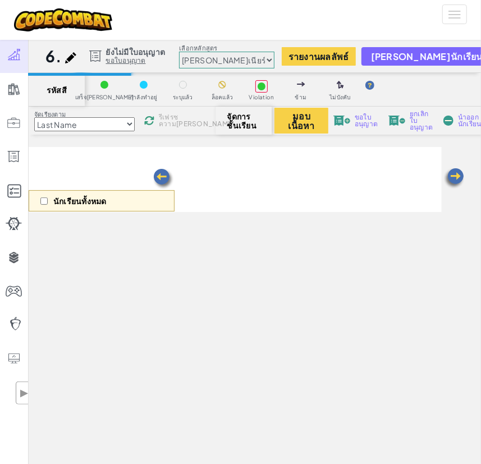
scroll to position [111, 0]
